Goal: Navigation & Orientation: Find specific page/section

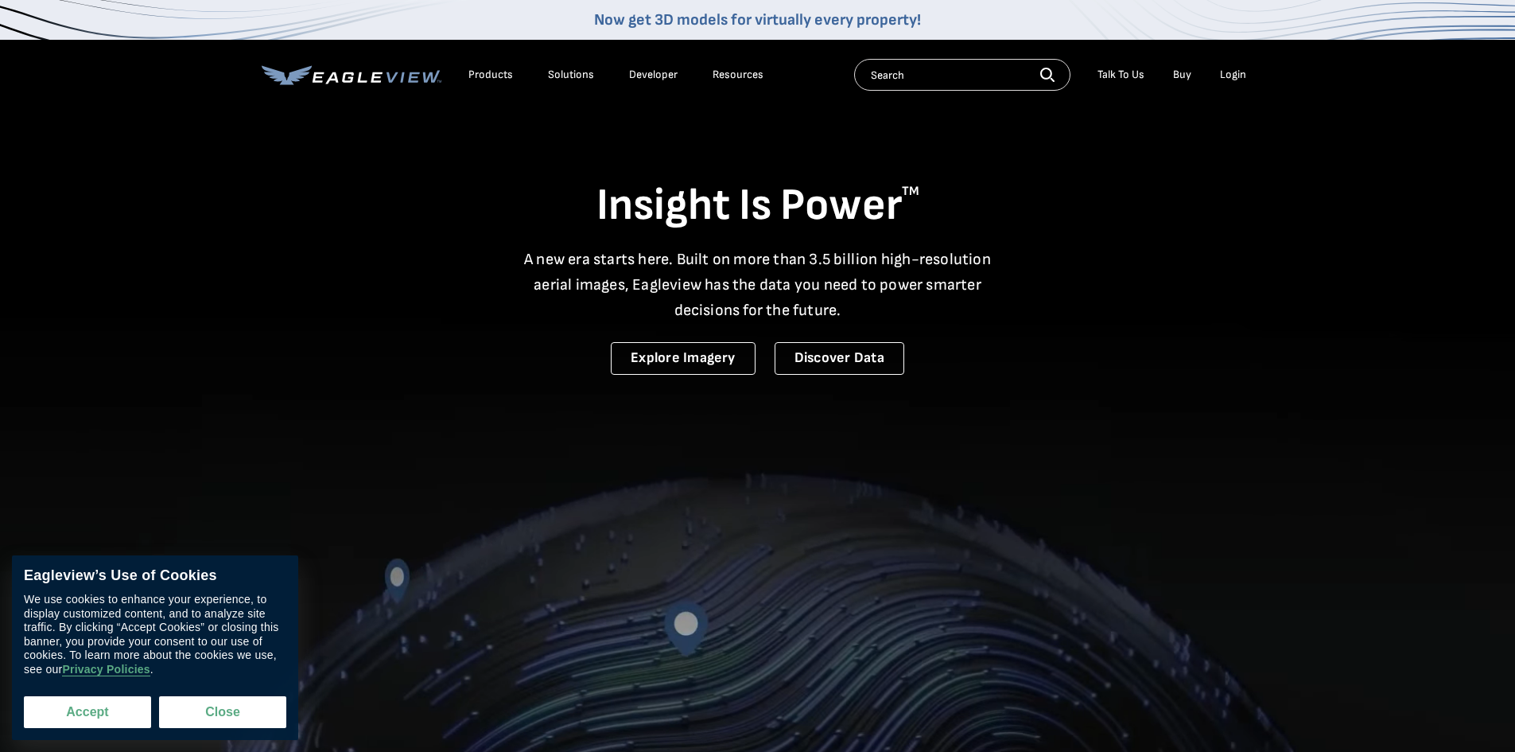
drag, startPoint x: 227, startPoint y: 0, endPoint x: 118, endPoint y: 717, distance: 725.0
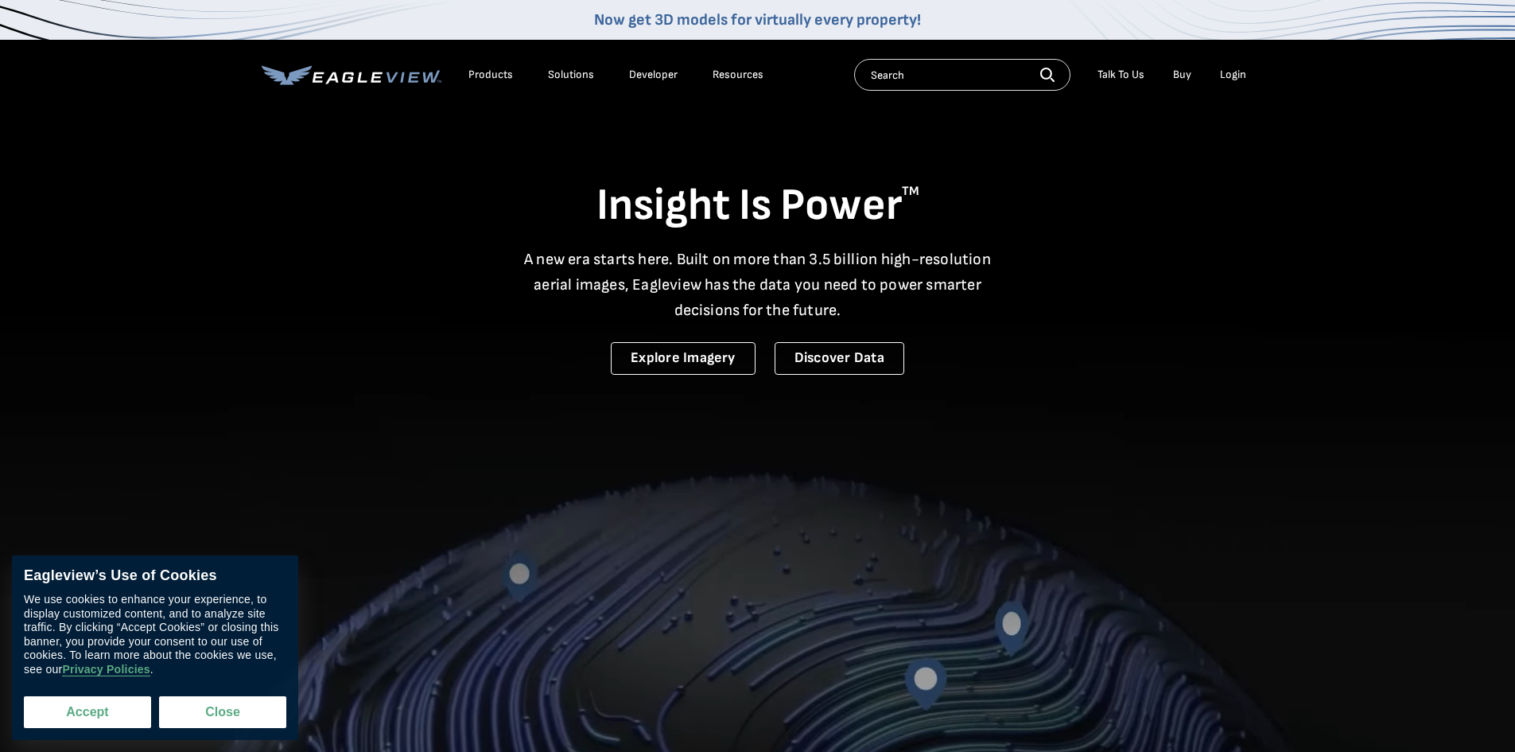
click at [118, 717] on button "Accept" at bounding box center [87, 712] width 127 height 32
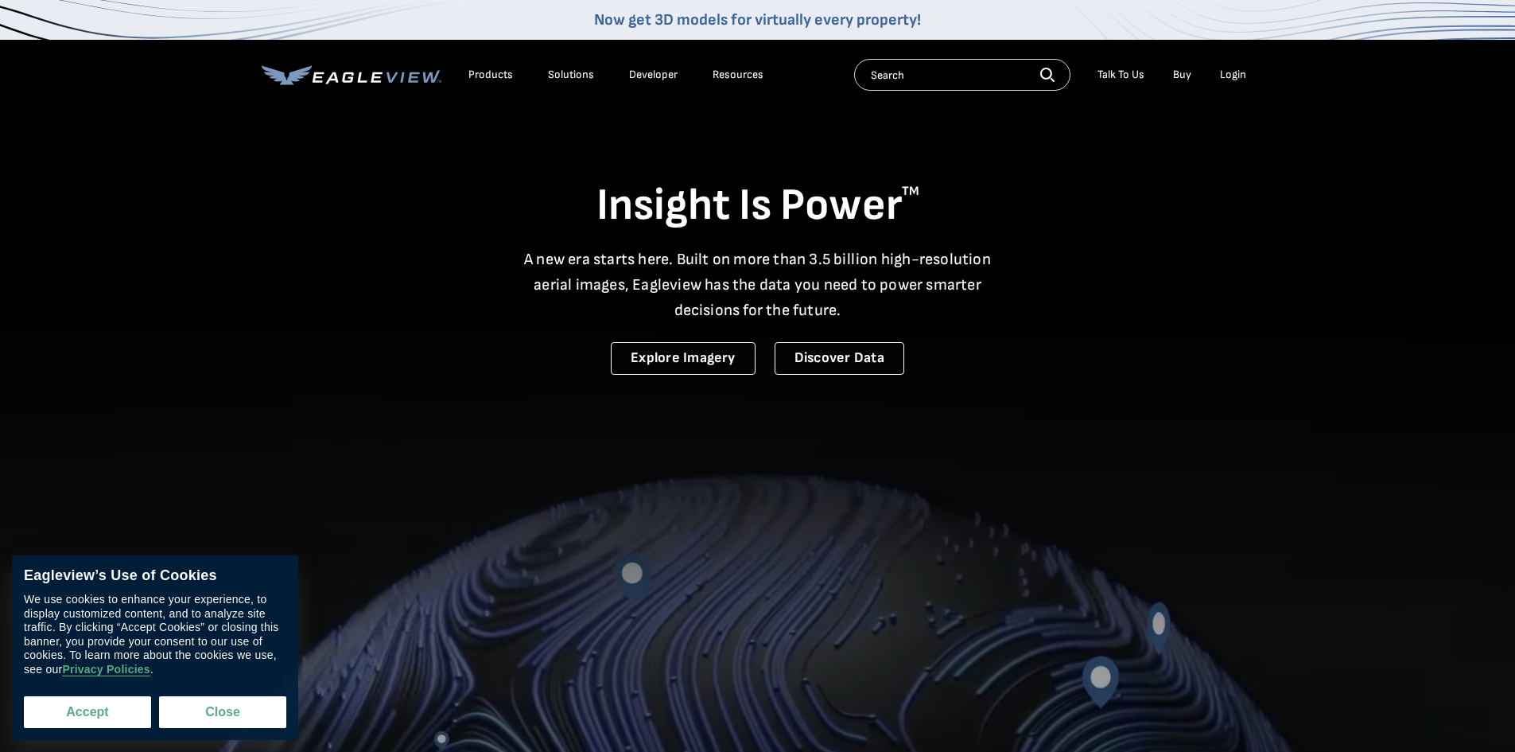
checkbox input "true"
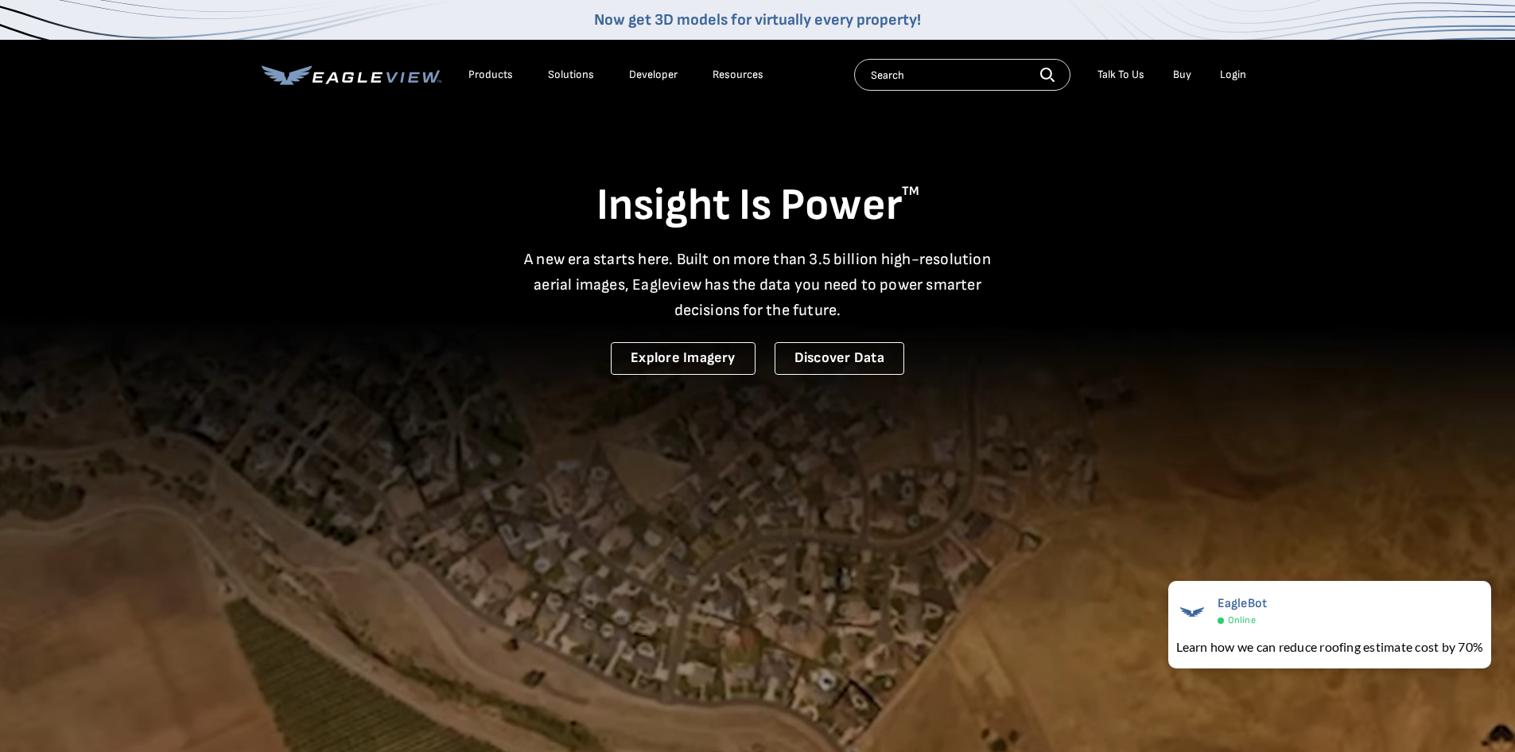
click at [1235, 75] on div "Login" at bounding box center [1233, 75] width 26 height 14
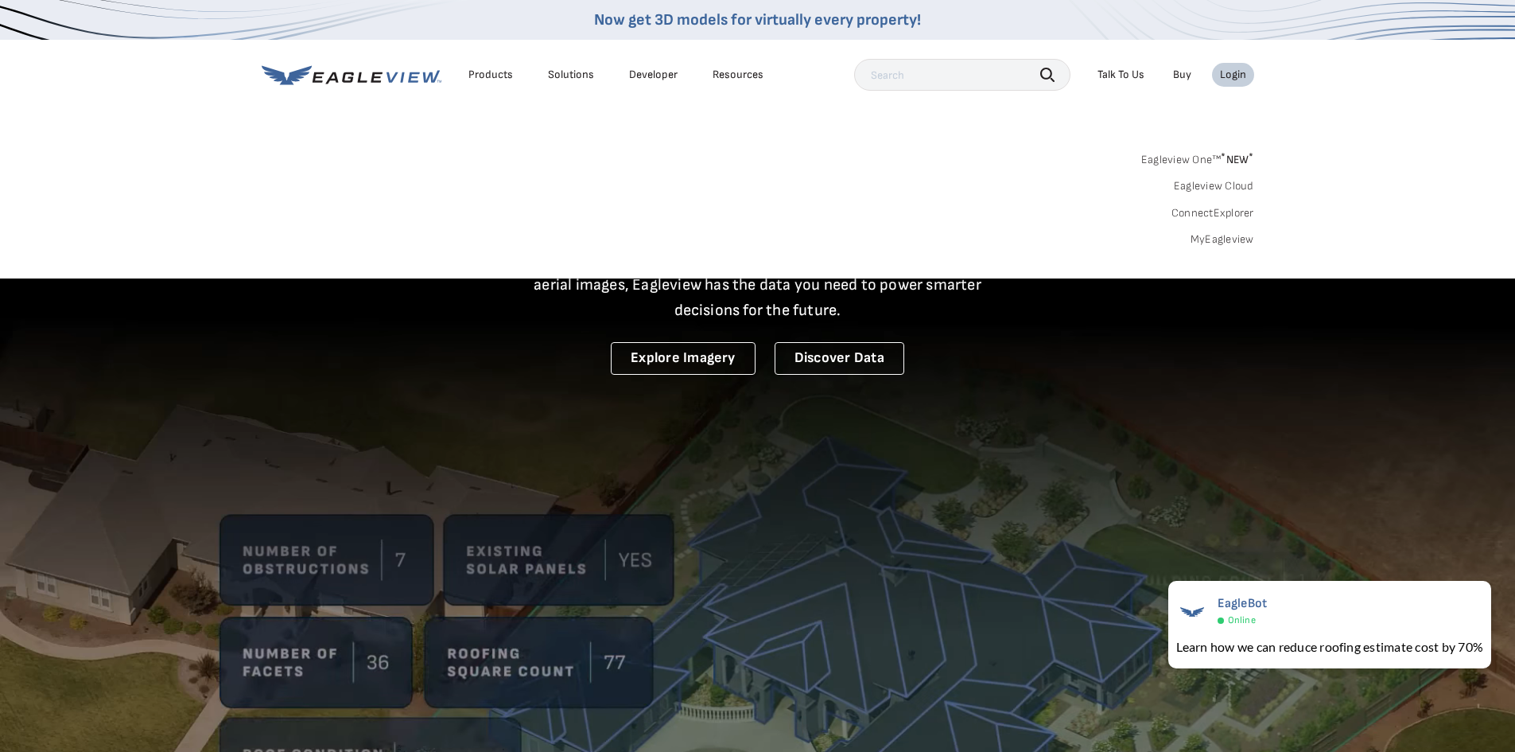
click at [1179, 157] on link "Eagleview One™ * NEW *" at bounding box center [1197, 157] width 113 height 18
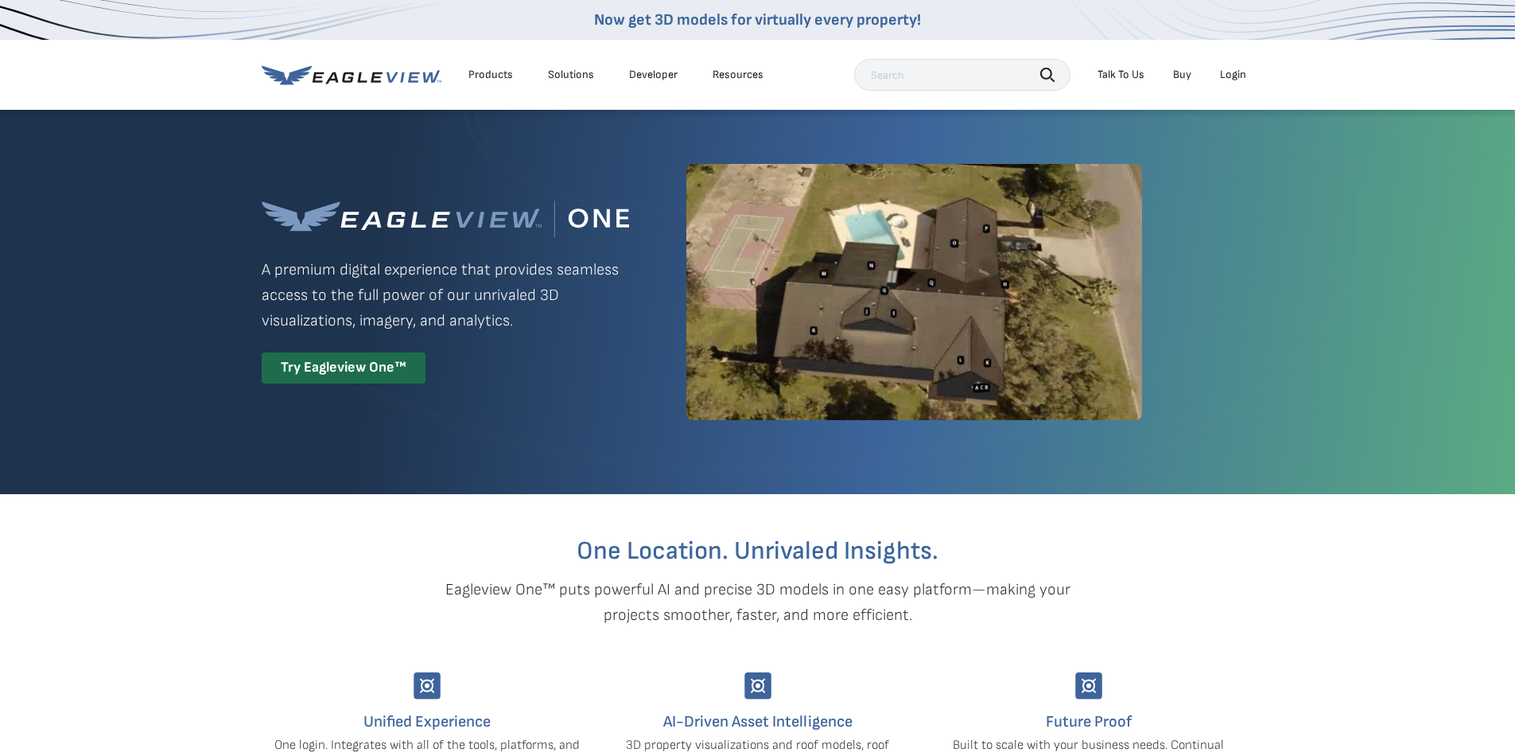
click at [1235, 76] on div "Login" at bounding box center [1233, 75] width 26 height 14
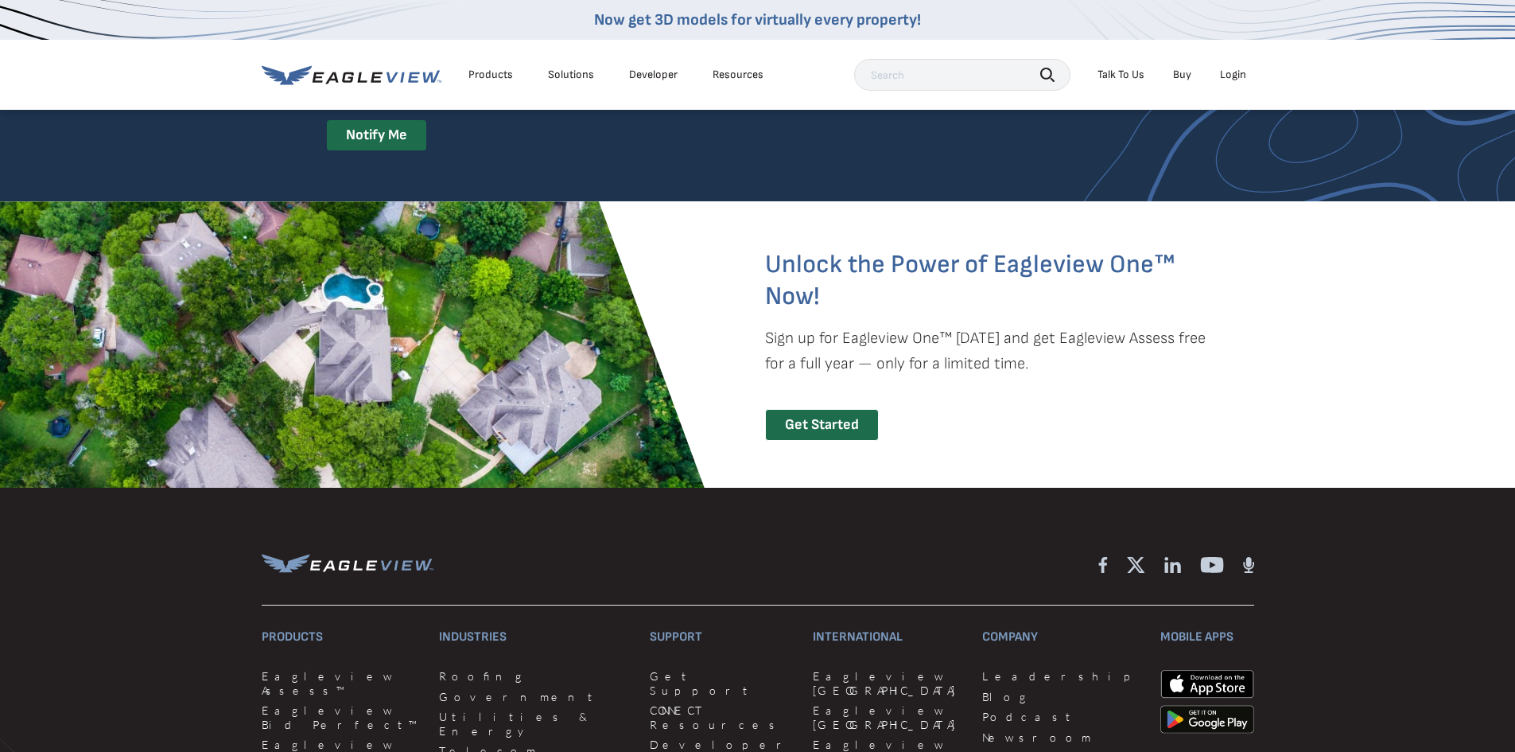
scroll to position [3023, 0]
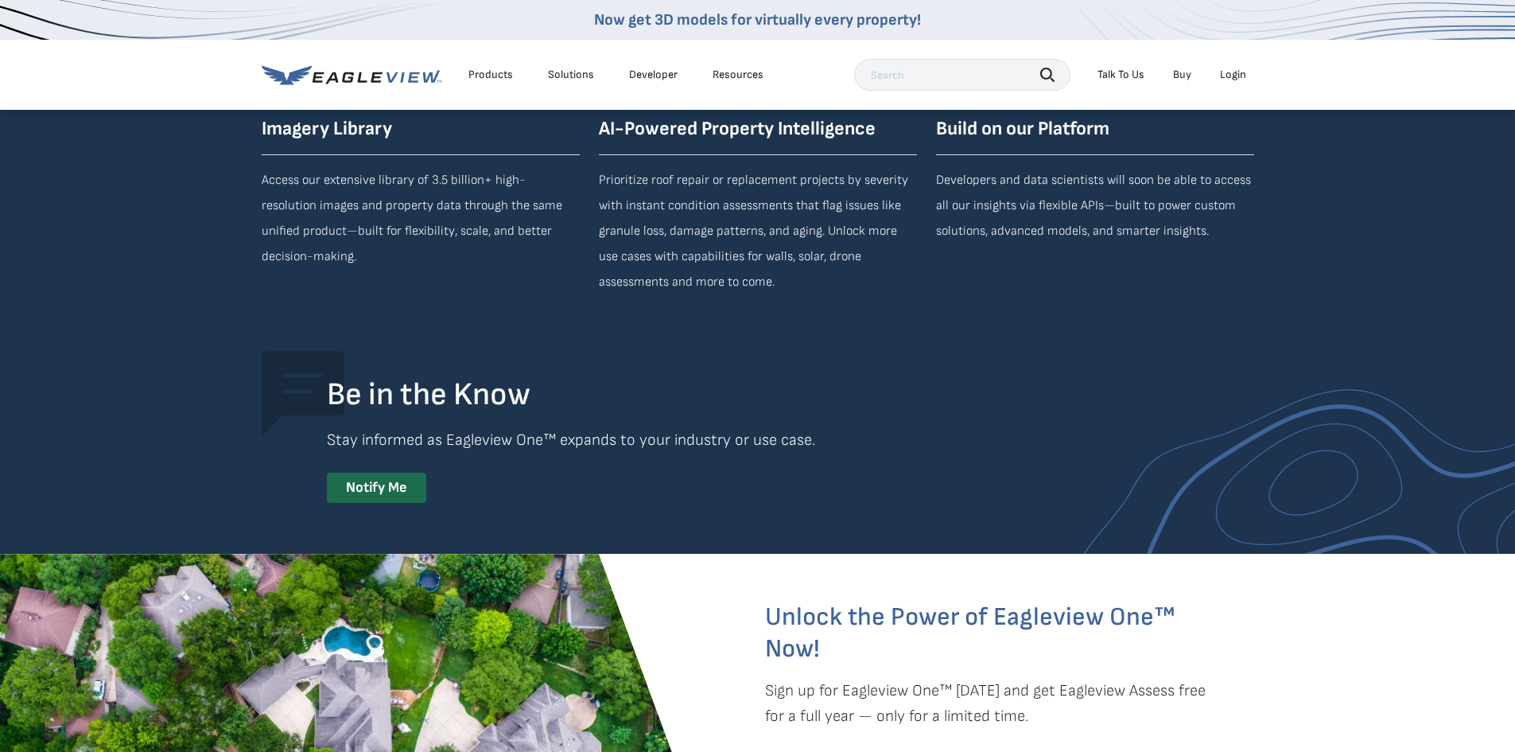
click at [1231, 73] on div "Login" at bounding box center [1233, 75] width 26 height 14
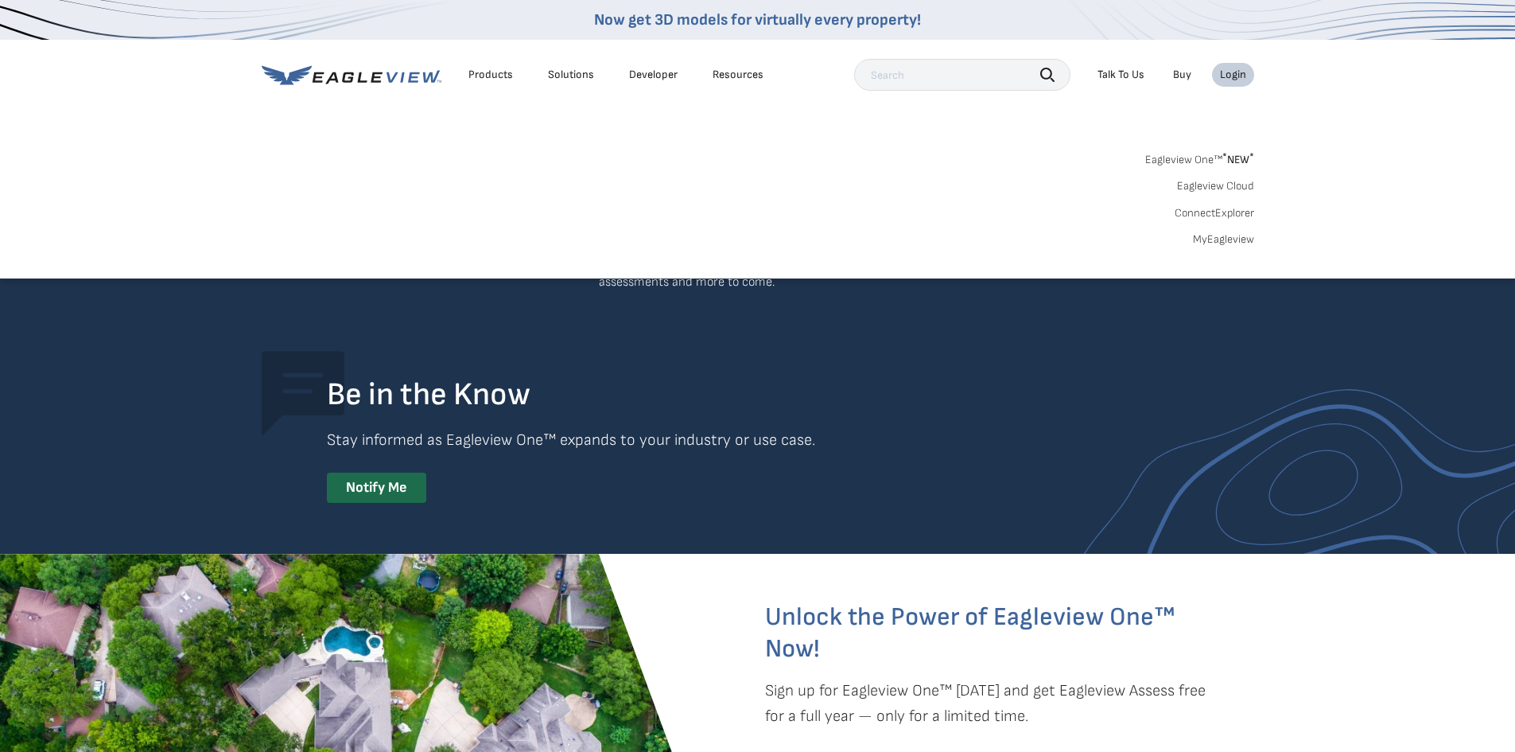
click at [1218, 236] on link "MyEagleview" at bounding box center [1223, 239] width 61 height 14
